Goal: Book appointment/travel/reservation

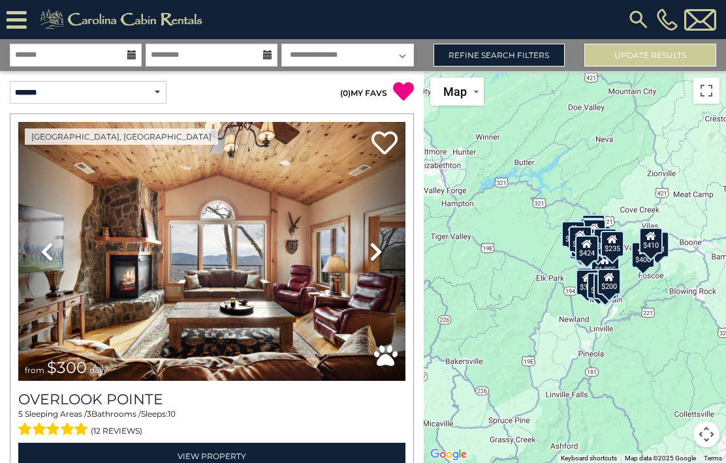
click at [525, 55] on link "Refine Search Filters" at bounding box center [499, 55] width 132 height 23
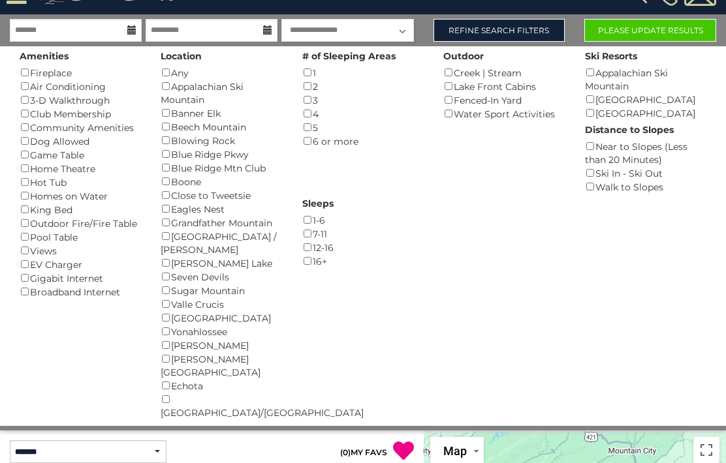
scroll to position [25, 0]
click at [668, 29] on button "Please Update Results" at bounding box center [650, 30] width 132 height 23
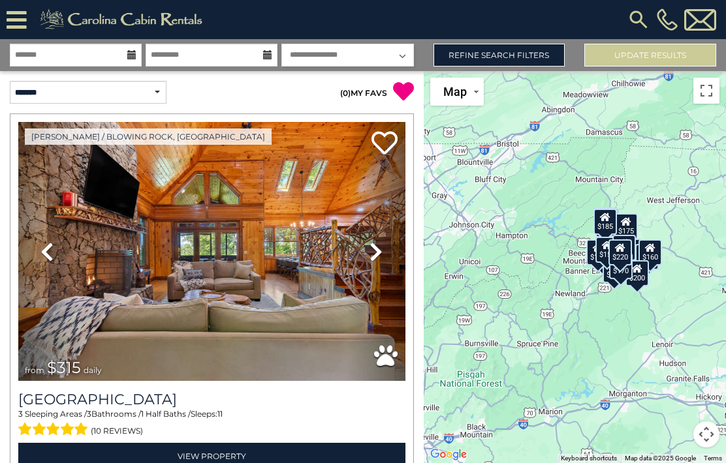
click at [98, 228] on img at bounding box center [211, 251] width 387 height 259
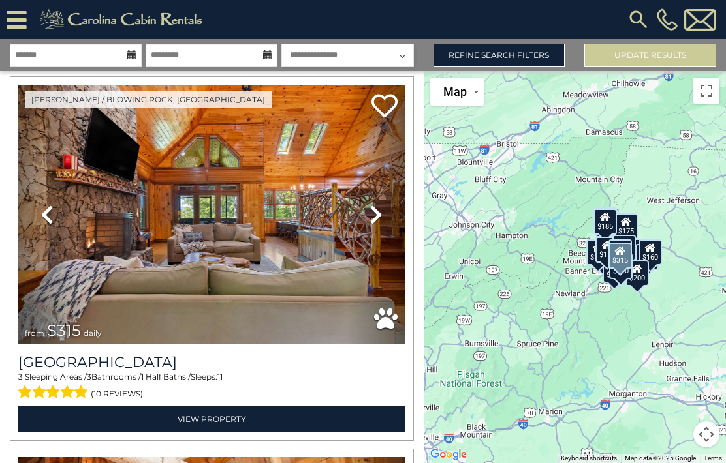
scroll to position [38, 0]
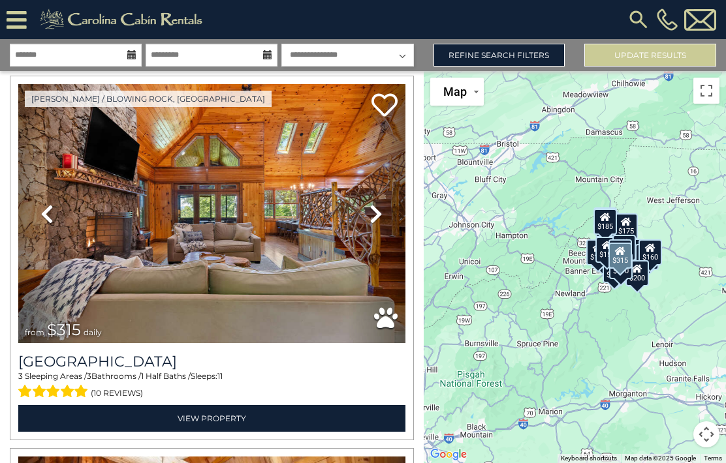
click at [200, 418] on link "View Property" at bounding box center [211, 418] width 387 height 27
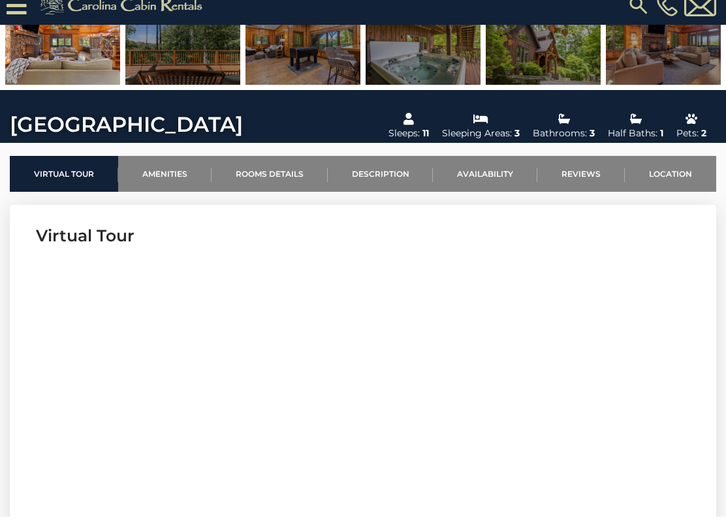
click at [668, 179] on link "Location" at bounding box center [669, 188] width 91 height 36
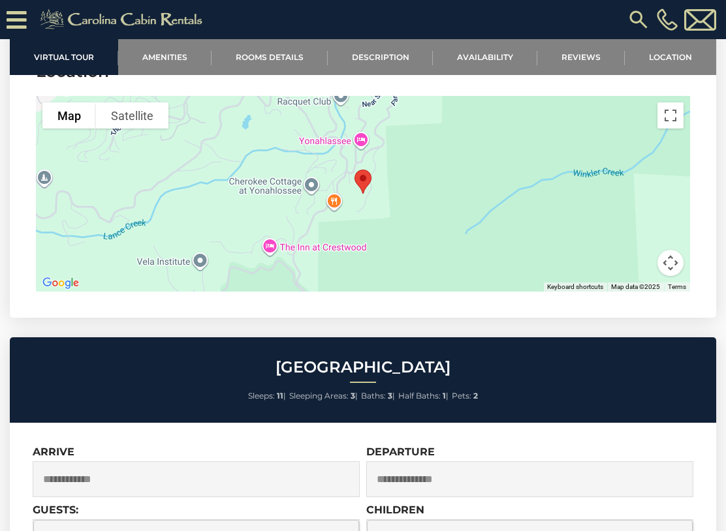
scroll to position [3231, 0]
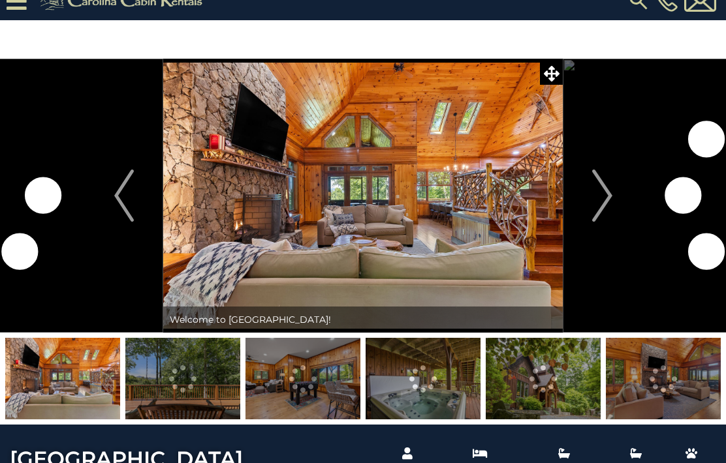
scroll to position [20, 0]
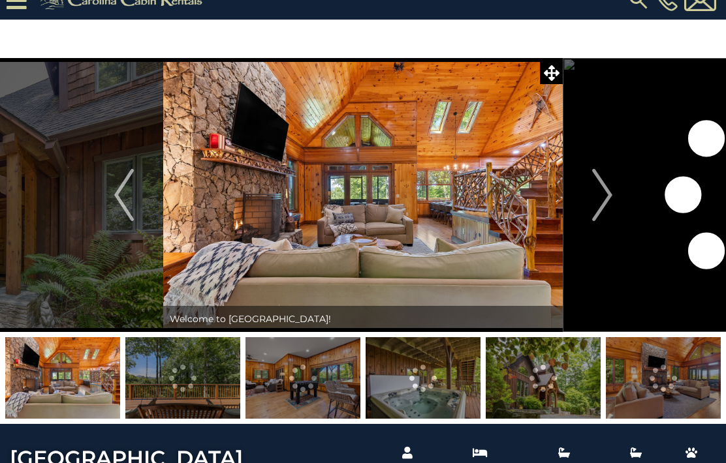
click at [551, 374] on img at bounding box center [542, 378] width 115 height 82
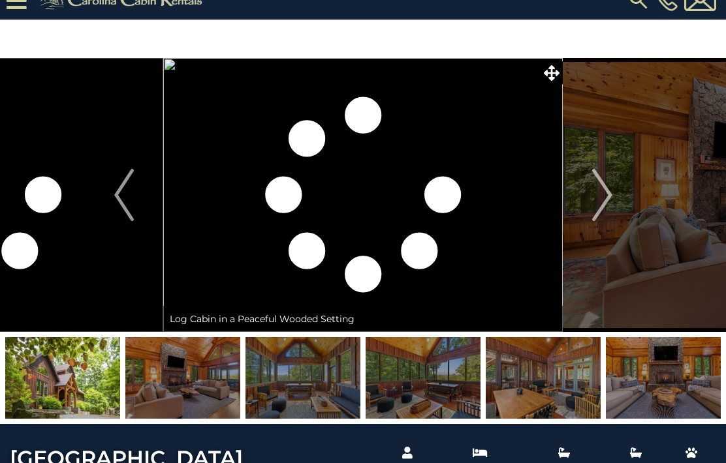
click at [57, 365] on img at bounding box center [62, 378] width 115 height 82
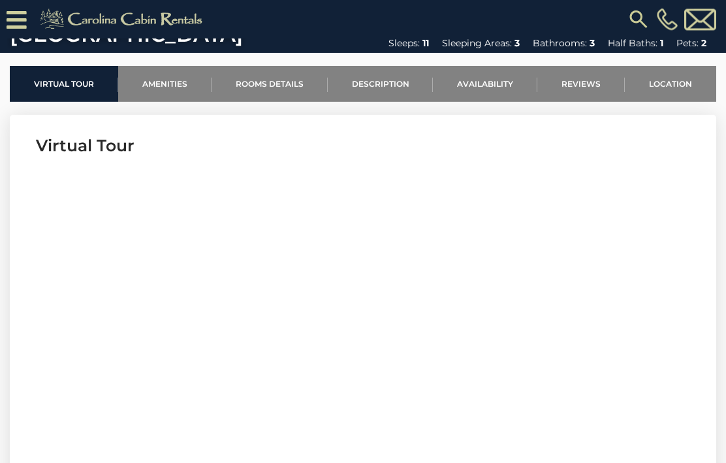
scroll to position [384, 0]
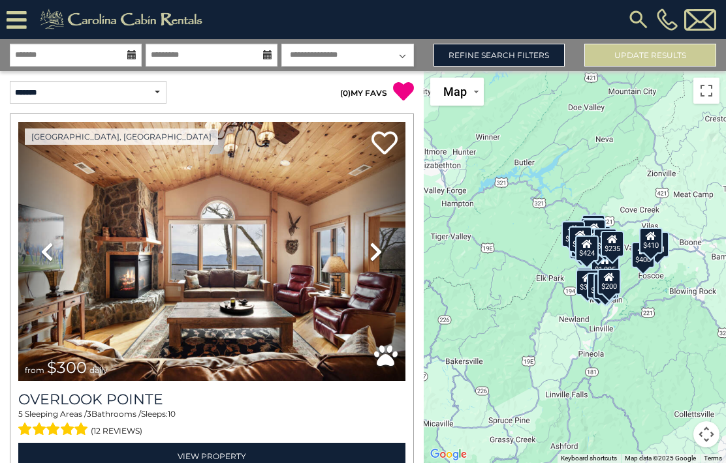
click at [536, 50] on link "Refine Search Filters" at bounding box center [499, 55] width 132 height 23
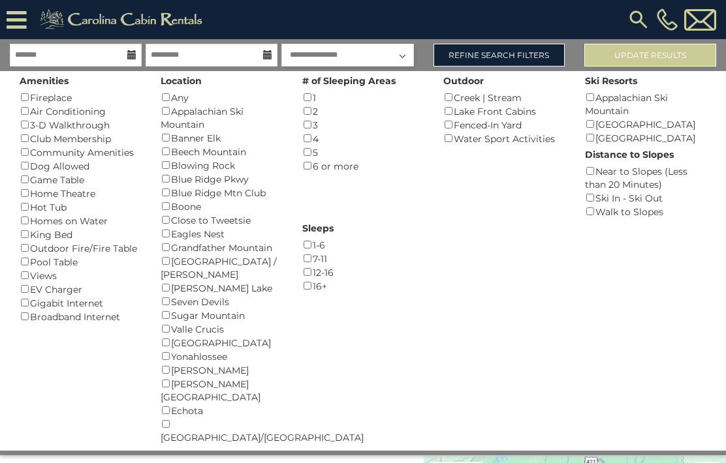
click at [162, 142] on div "Banner Elk ()" at bounding box center [221, 138] width 121 height 14
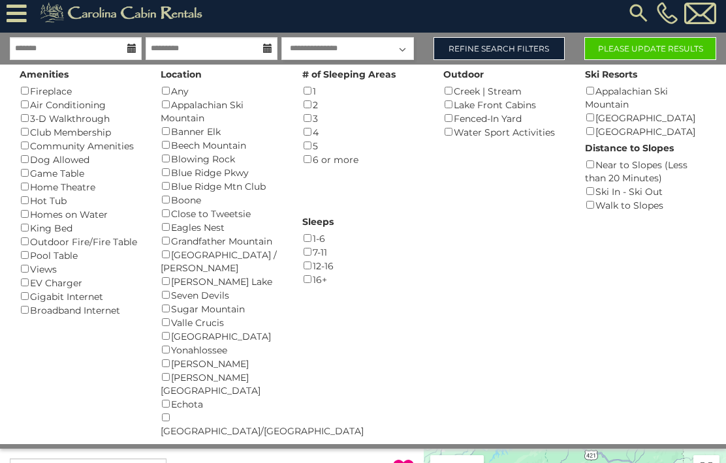
scroll to position [7, 0]
click at [653, 50] on button "Please Update Results" at bounding box center [650, 48] width 132 height 23
click at [663, 48] on button "Please Update Results" at bounding box center [650, 48] width 132 height 23
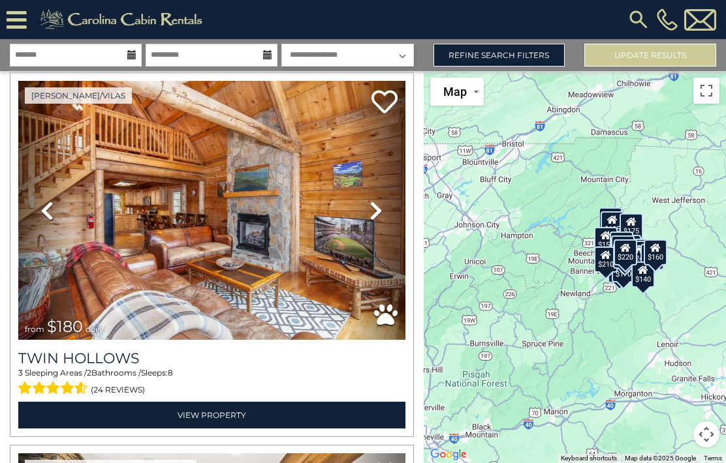
scroll to position [37, 0]
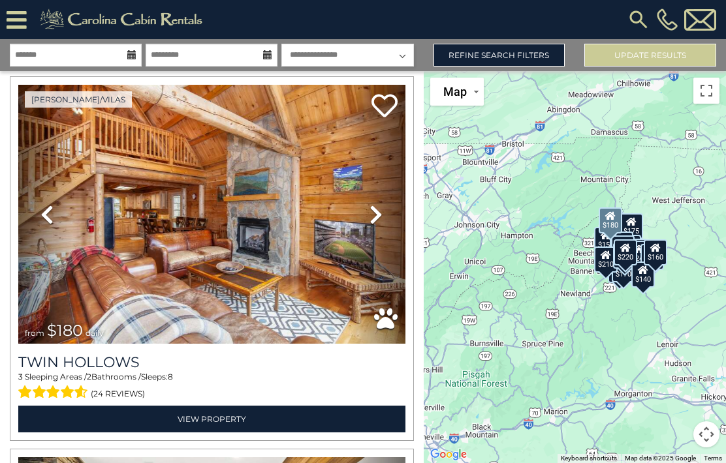
click at [202, 411] on link "View Property" at bounding box center [211, 419] width 387 height 27
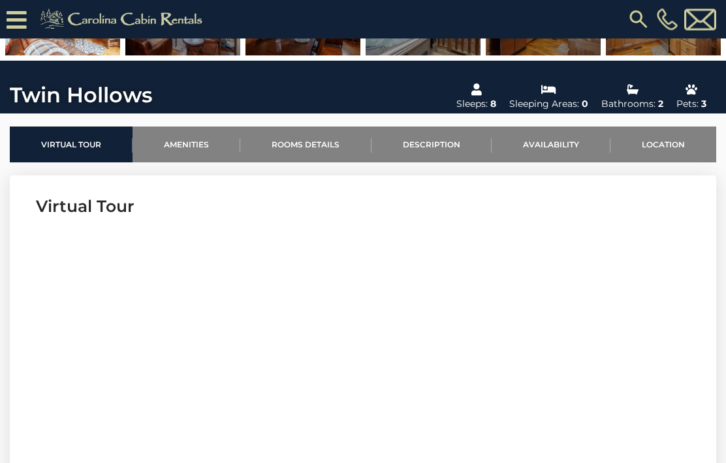
click at [661, 144] on link "Location" at bounding box center [663, 145] width 106 height 36
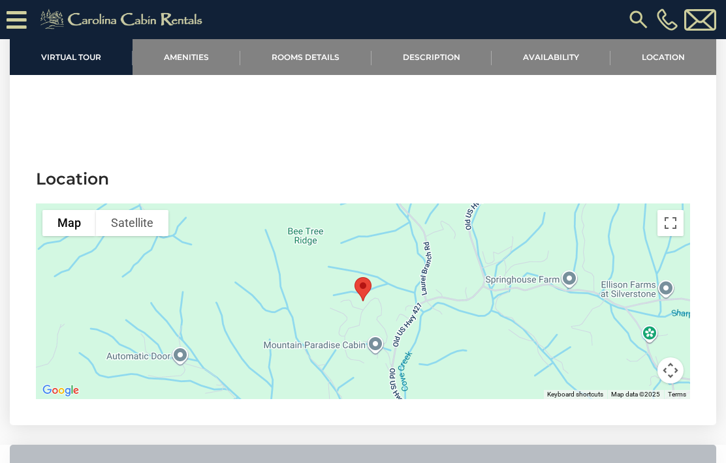
scroll to position [2443, 0]
